Goal: Task Accomplishment & Management: Manage account settings

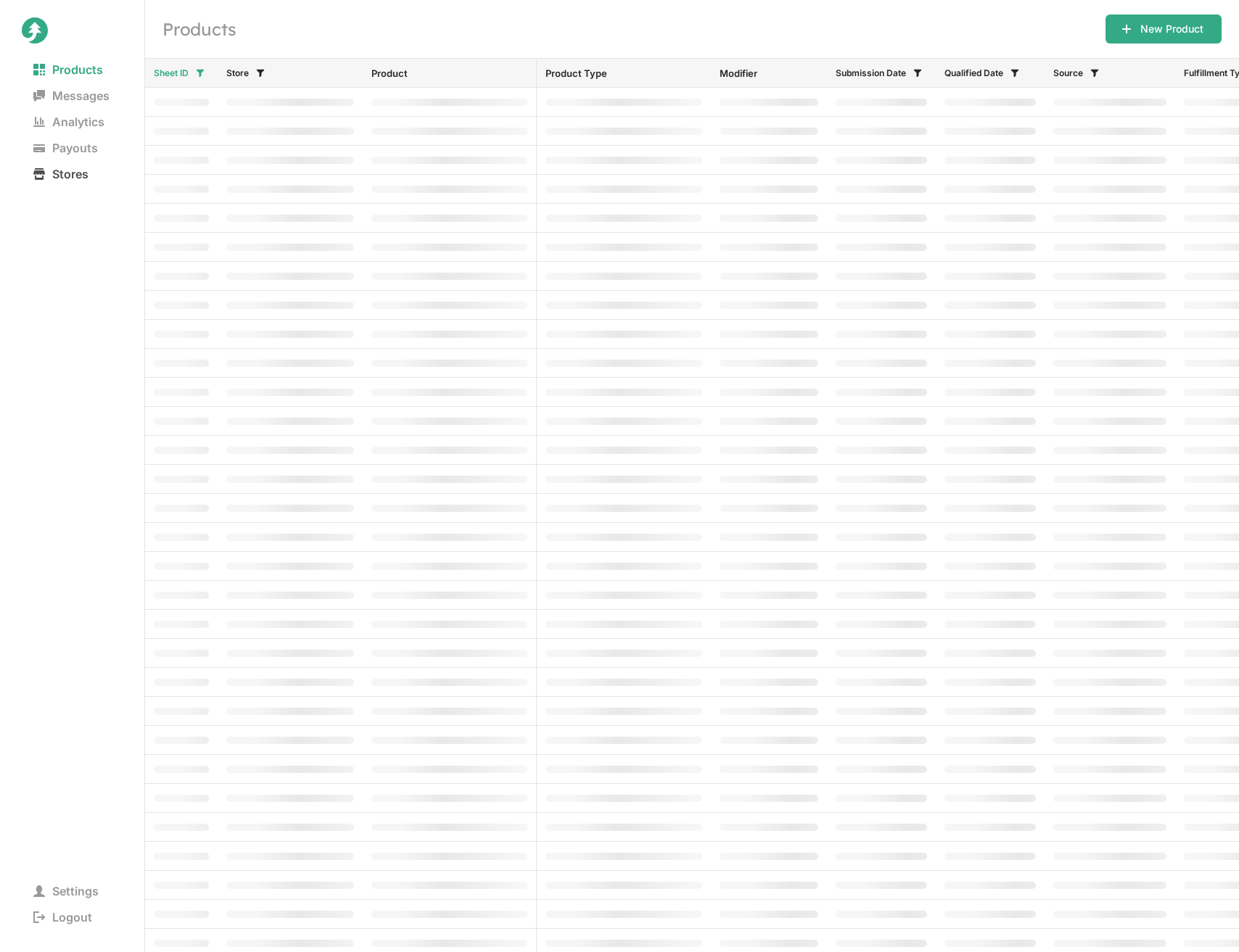
click at [46, 171] on span "Stores" at bounding box center [61, 174] width 79 height 20
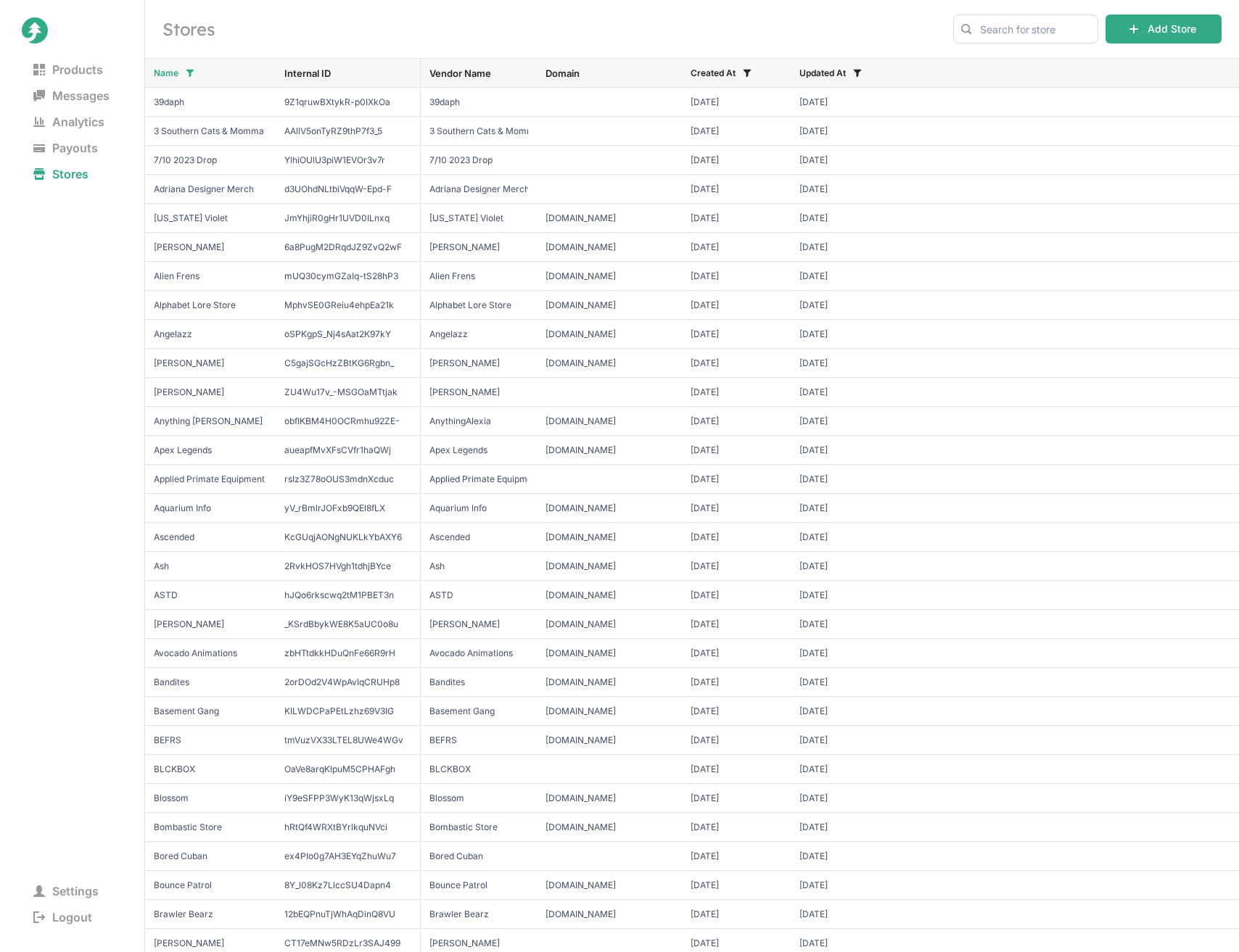
click at [891, 23] on h2 "Stores" at bounding box center [549, 28] width 773 height 23
click at [1043, 28] on input "text" at bounding box center [1026, 29] width 145 height 29
type input "ca"
type input "shady"
click at [1054, 60] on span "ShadyPenguinn" at bounding box center [1025, 59] width 120 height 15
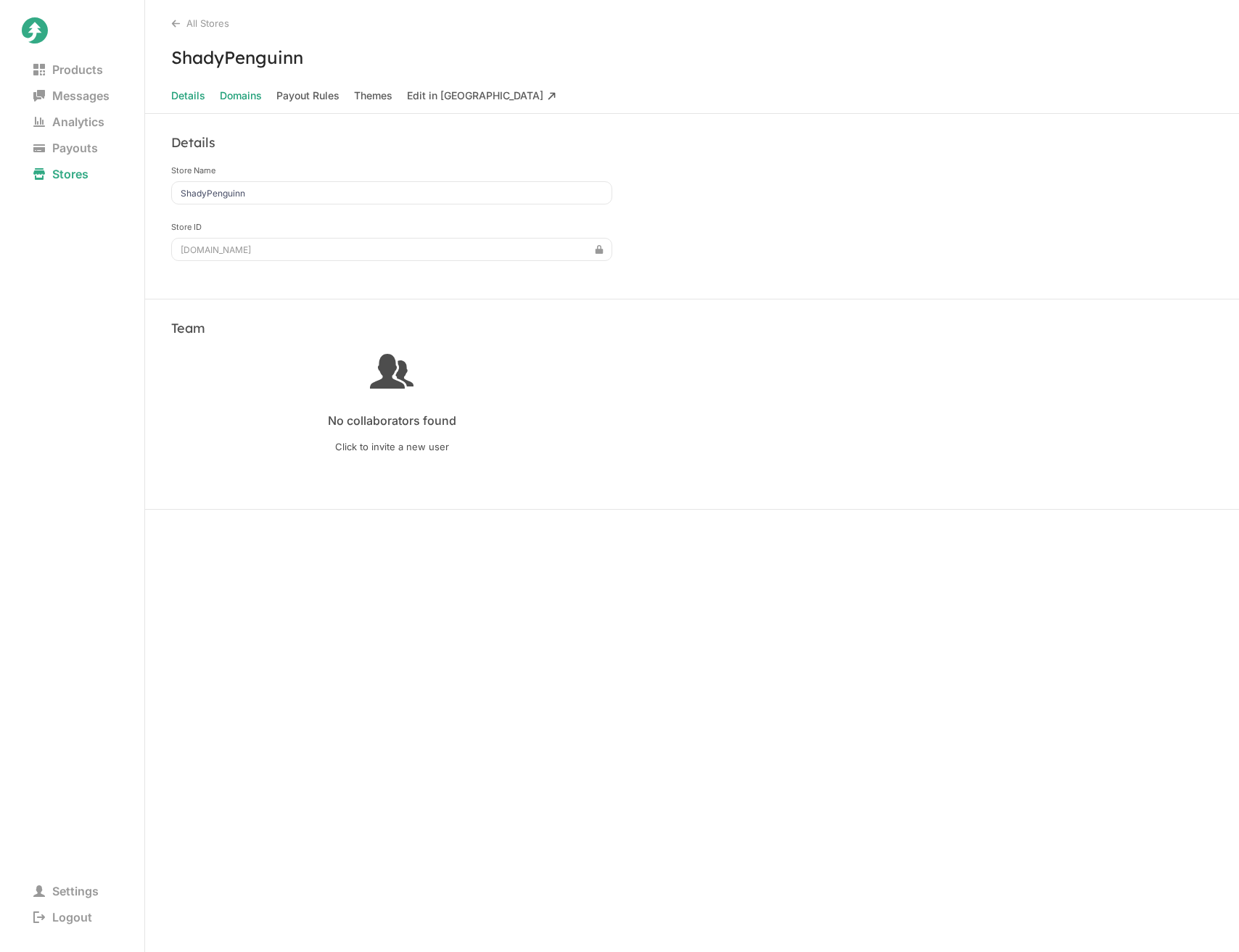
click at [240, 99] on span "Domains" at bounding box center [241, 96] width 42 height 20
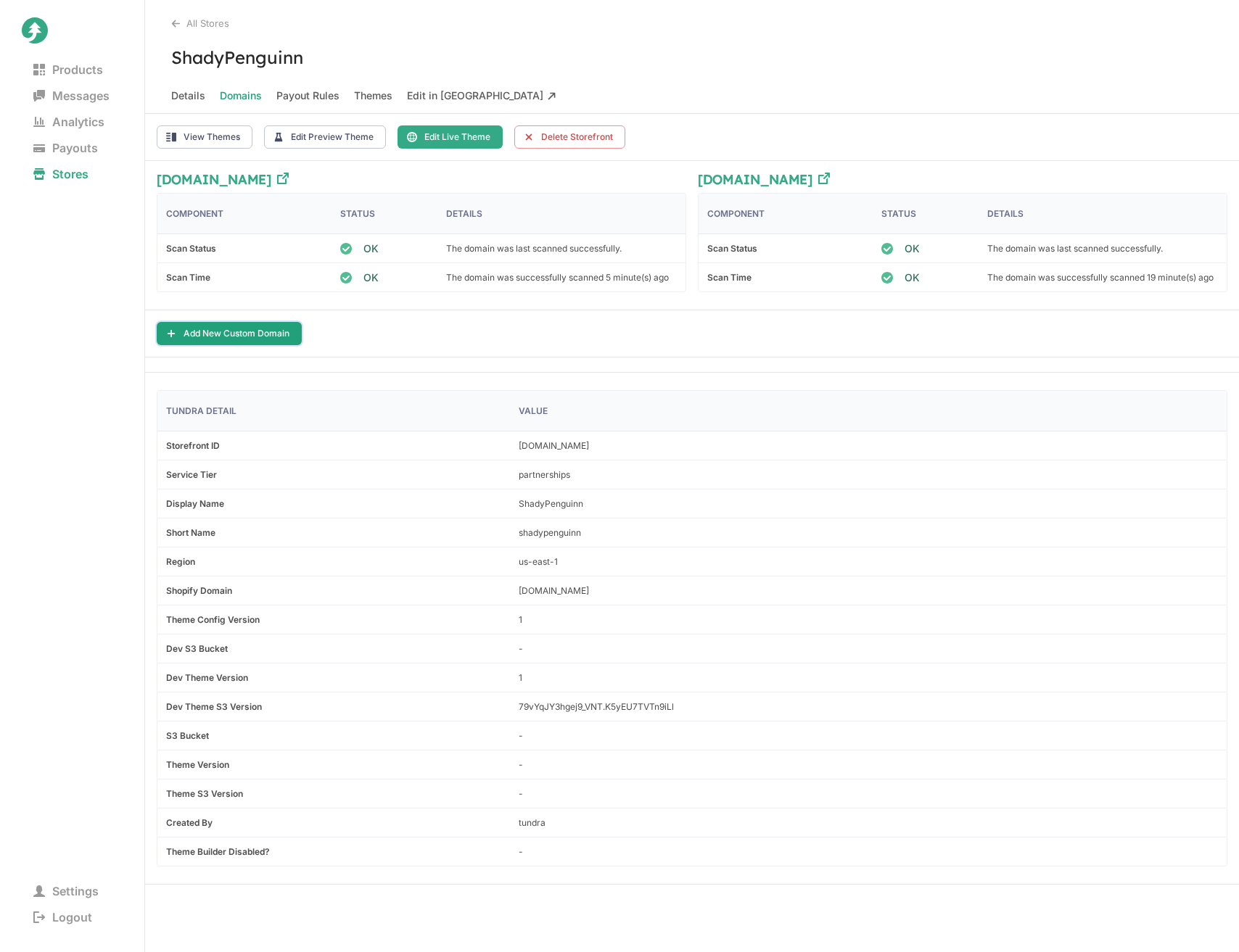
click at [282, 333] on button "Add New Custom Domain" at bounding box center [230, 333] width 145 height 23
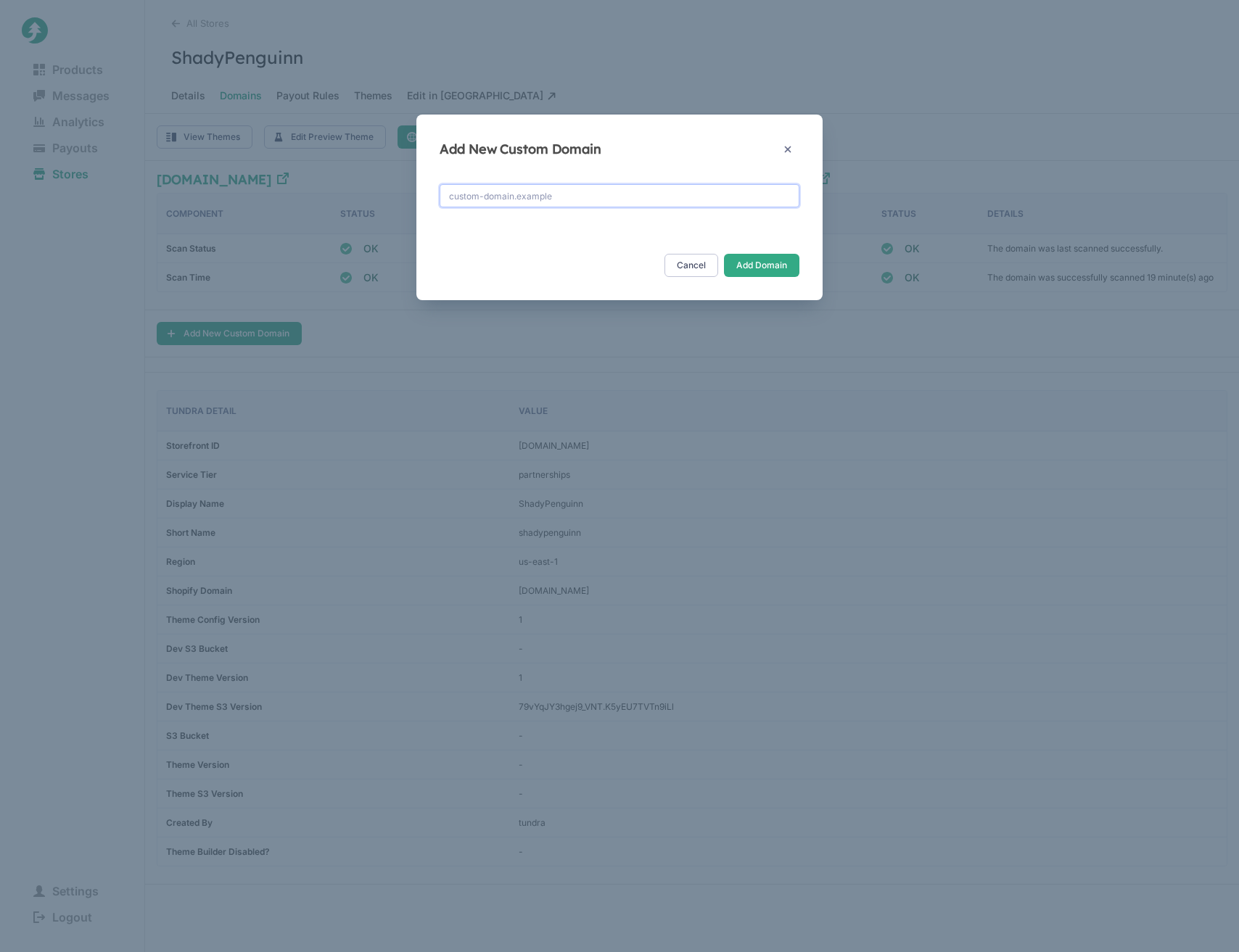
click at [606, 195] on input "text" at bounding box center [620, 195] width 360 height 23
paste input "shadypenguinn.shop"
type input "shadypenguinn.shop"
click at [758, 265] on button "Add Domain" at bounding box center [761, 264] width 75 height 23
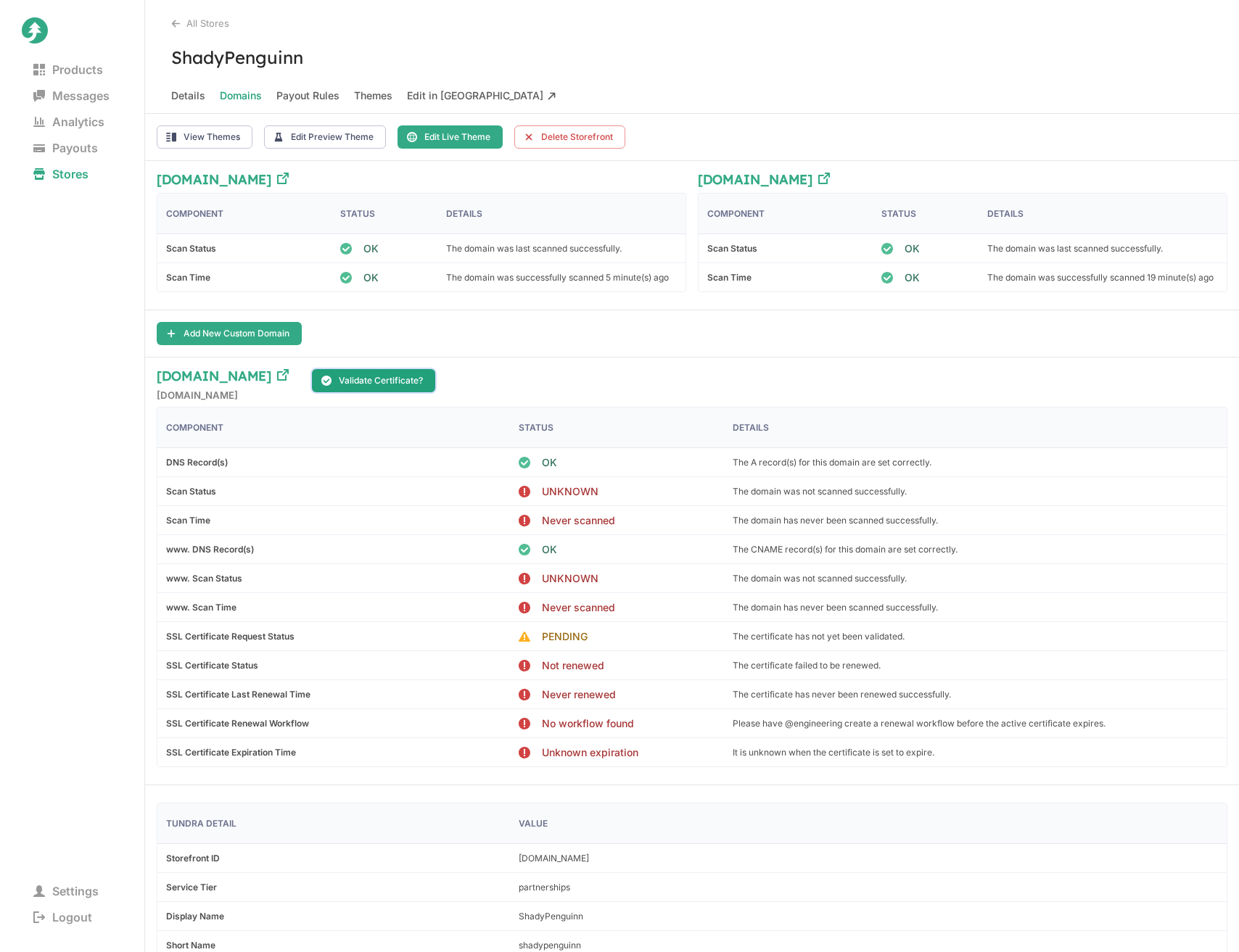
click at [418, 374] on button "Validate Certificate?" at bounding box center [373, 380] width 123 height 23
click at [416, 379] on button "Validate Certificate?" at bounding box center [373, 380] width 123 height 23
click at [678, 360] on div "shadypenguinn.shop www.shadypenguinn.shop Component Status Details DNS Record(s…" at bounding box center [692, 571] width 1094 height 427
click at [713, 50] on h3 "ShadyPenguinn" at bounding box center [692, 56] width 1094 height 21
click at [747, 39] on div "All Stores ShadyPenguinn Details Domains Payout Rules Themes Edit in Taiga" at bounding box center [692, 56] width 1094 height 113
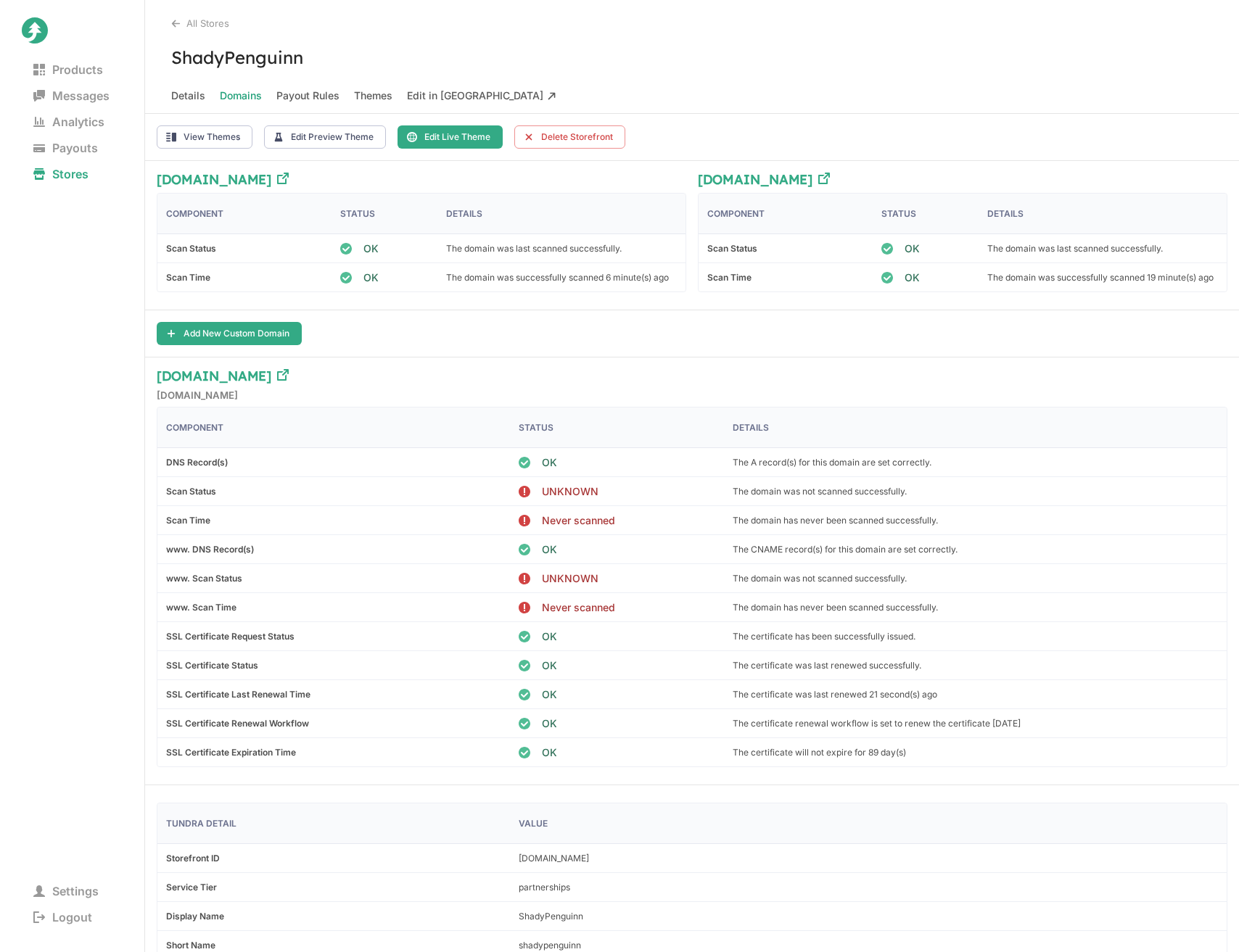
click at [211, 24] on div "All Stores" at bounding box center [705, 23] width 1067 height 12
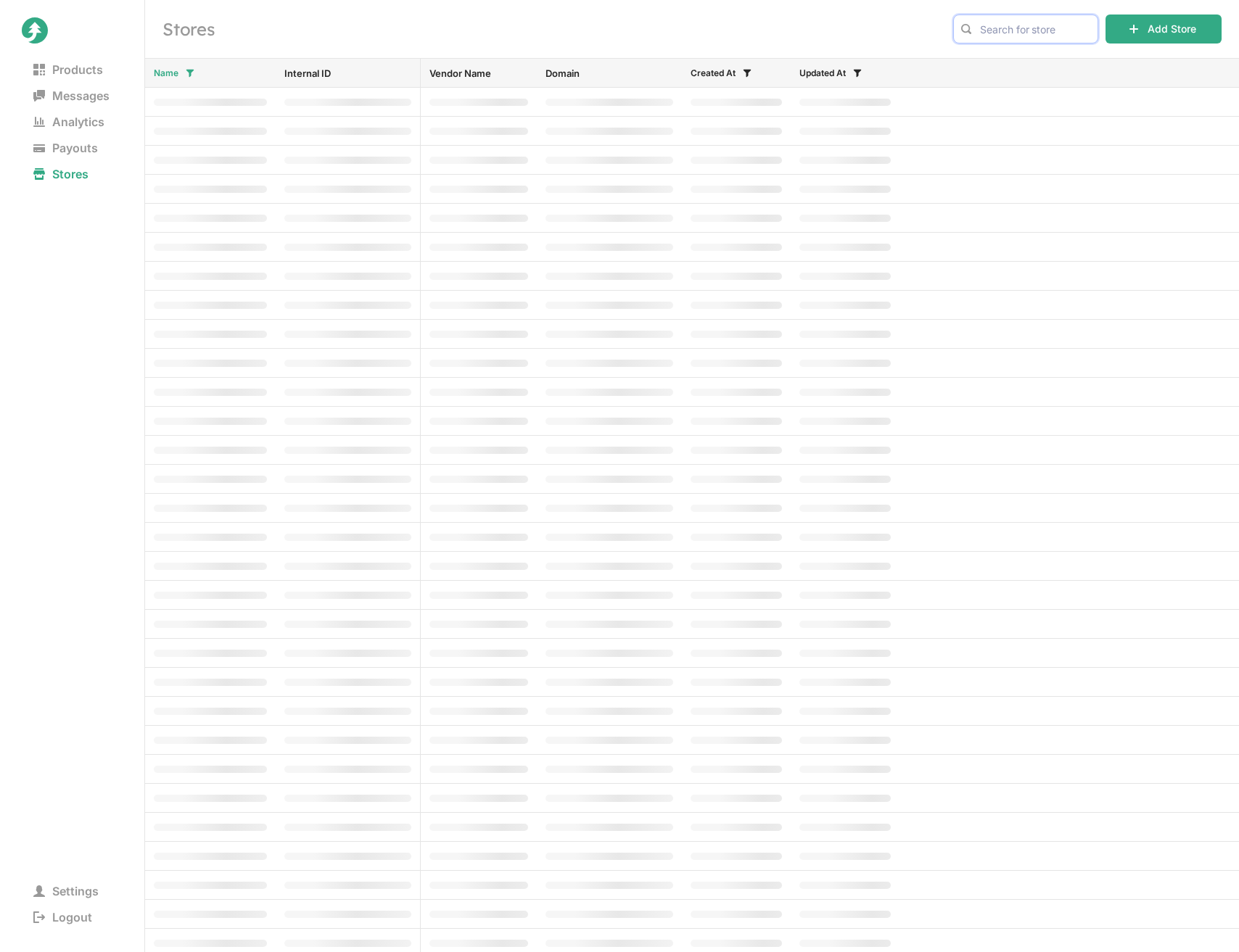
click at [1053, 26] on input "text" at bounding box center [1026, 29] width 145 height 29
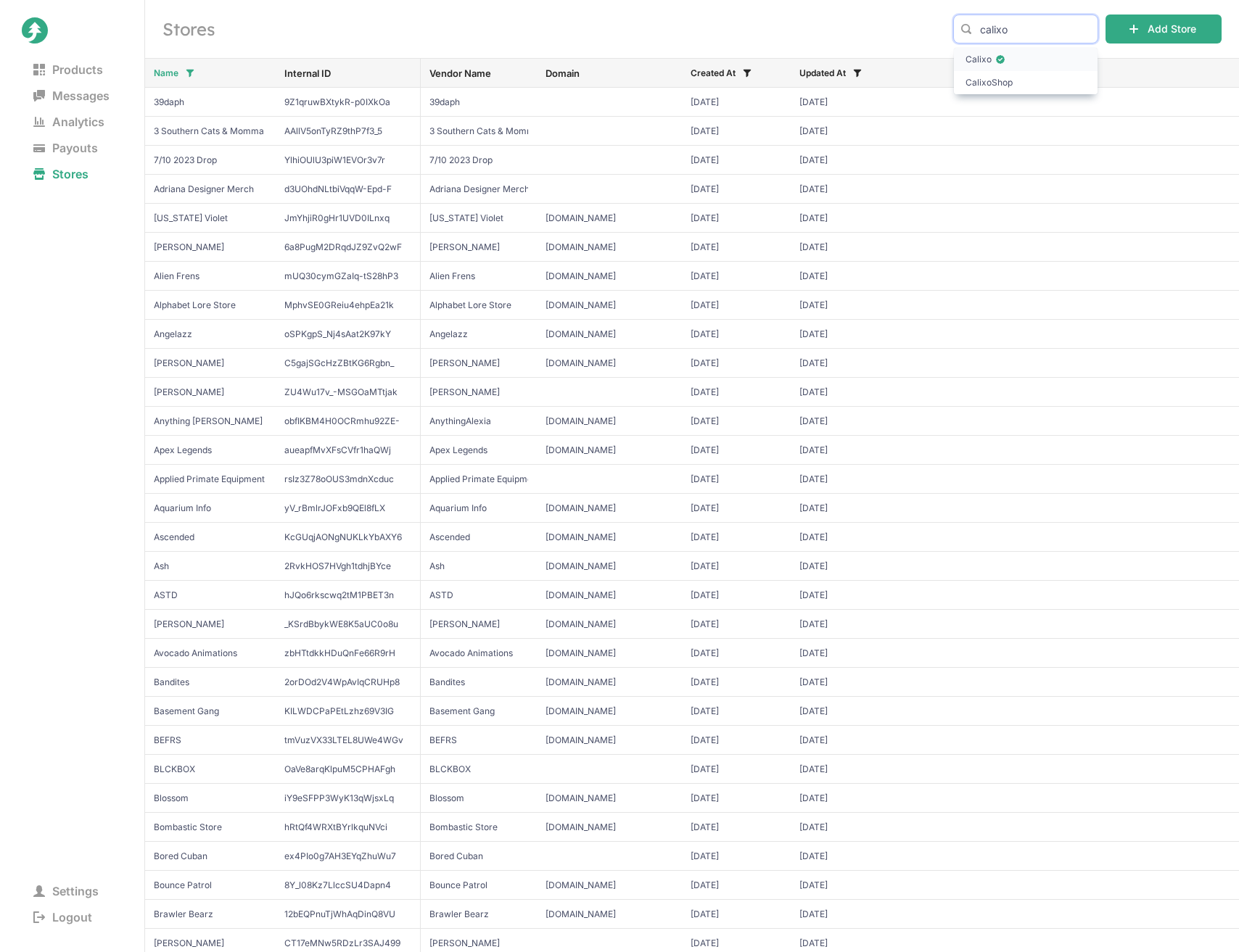
type input "calixo"
click at [1021, 60] on span "Calixo" at bounding box center [1025, 59] width 120 height 15
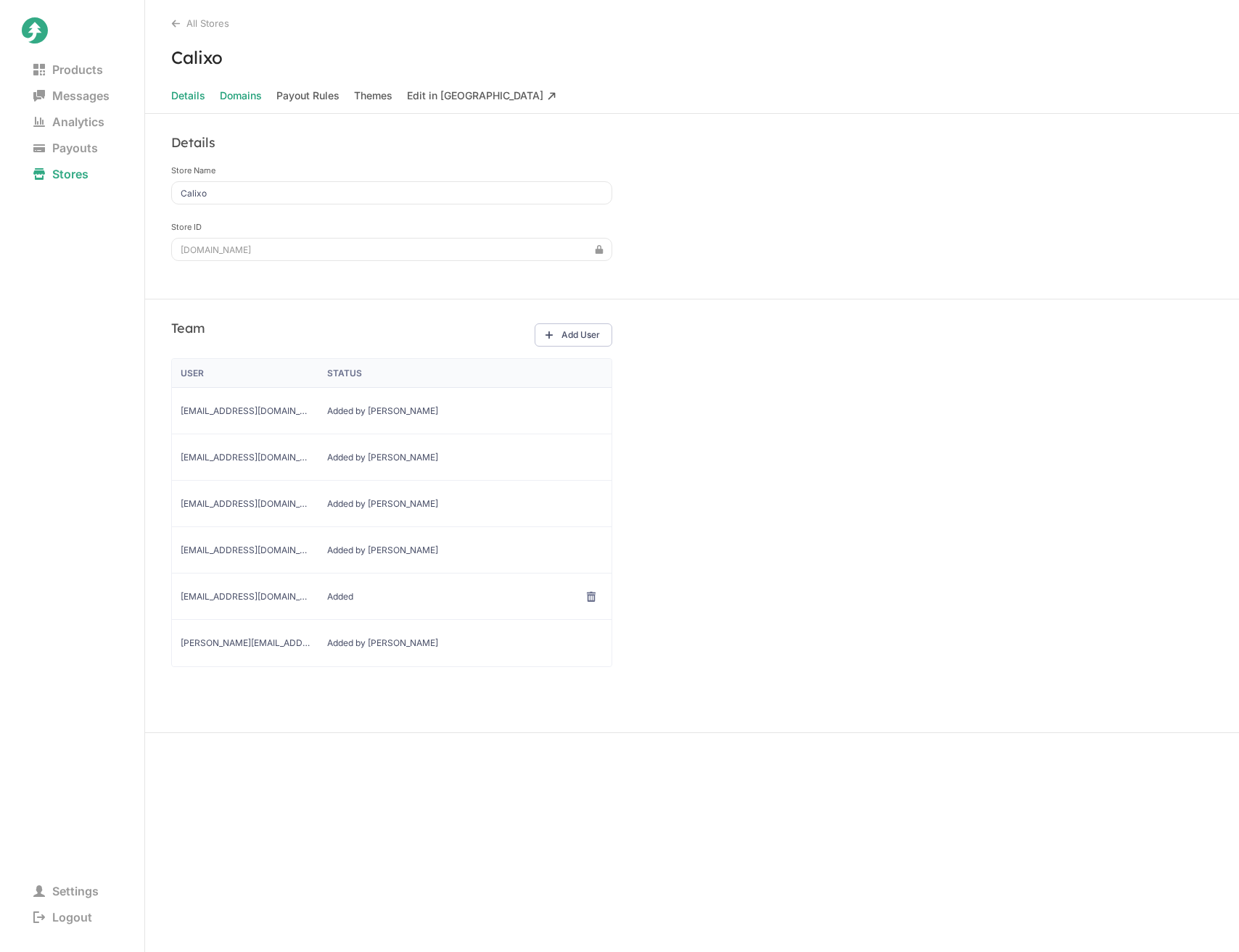
click at [231, 96] on span "Domains" at bounding box center [241, 96] width 42 height 20
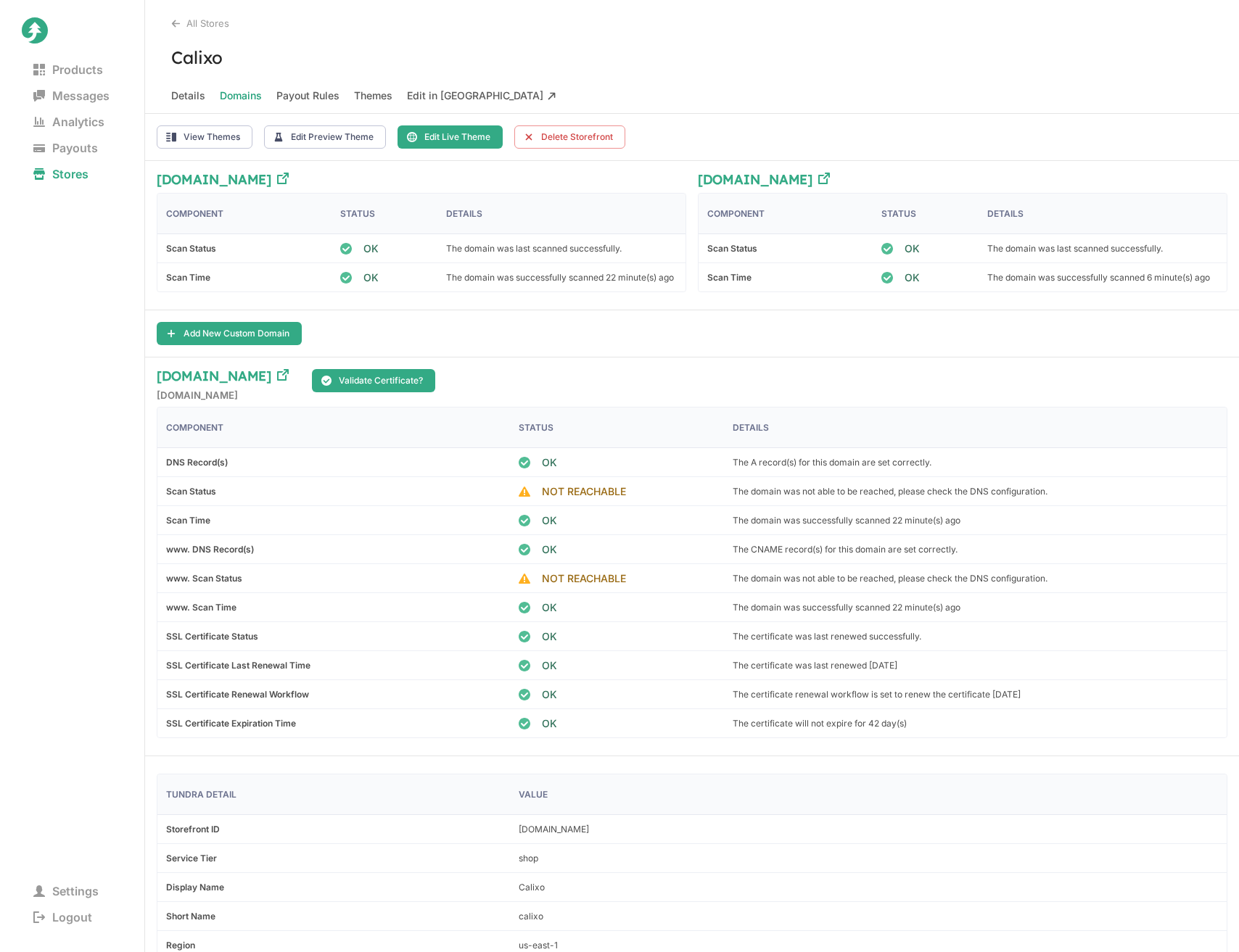
click at [708, 100] on nav "Details Domains Payout Rules Themes Edit in Taiga" at bounding box center [692, 99] width 1094 height 27
